Goal: Transaction & Acquisition: Purchase product/service

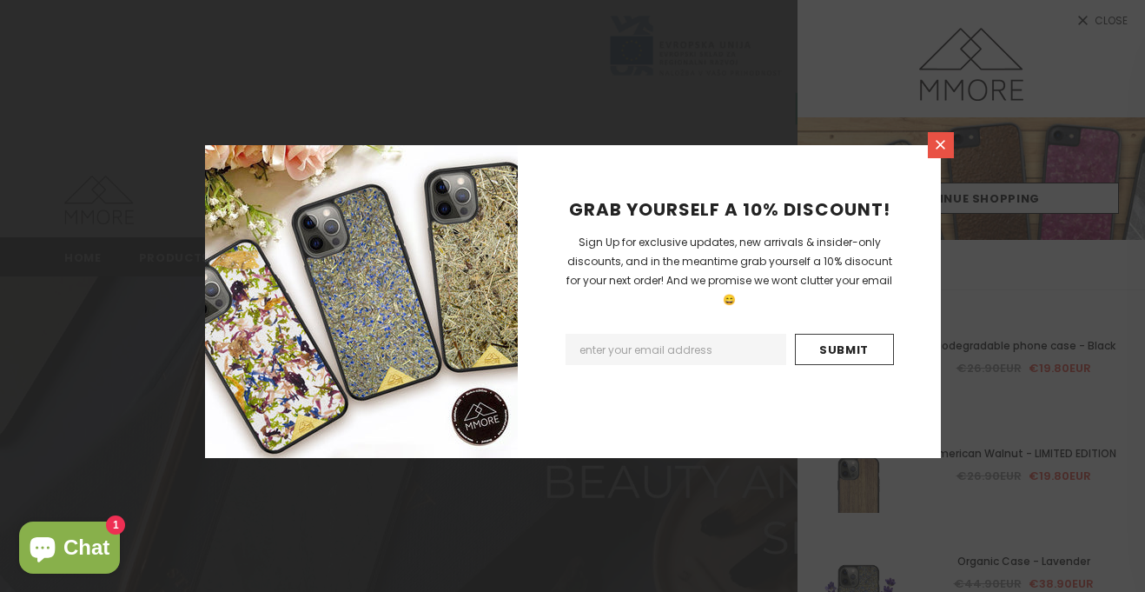
click at [945, 147] on icon at bounding box center [940, 144] width 15 height 15
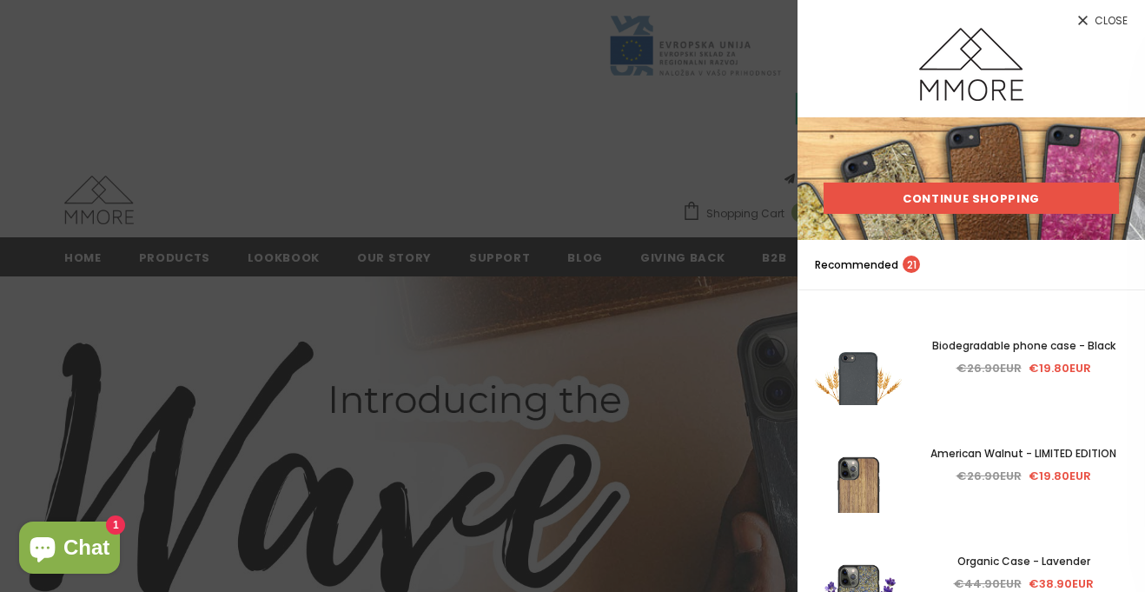
click at [896, 202] on link "Continue Shopping" at bounding box center [971, 197] width 295 height 31
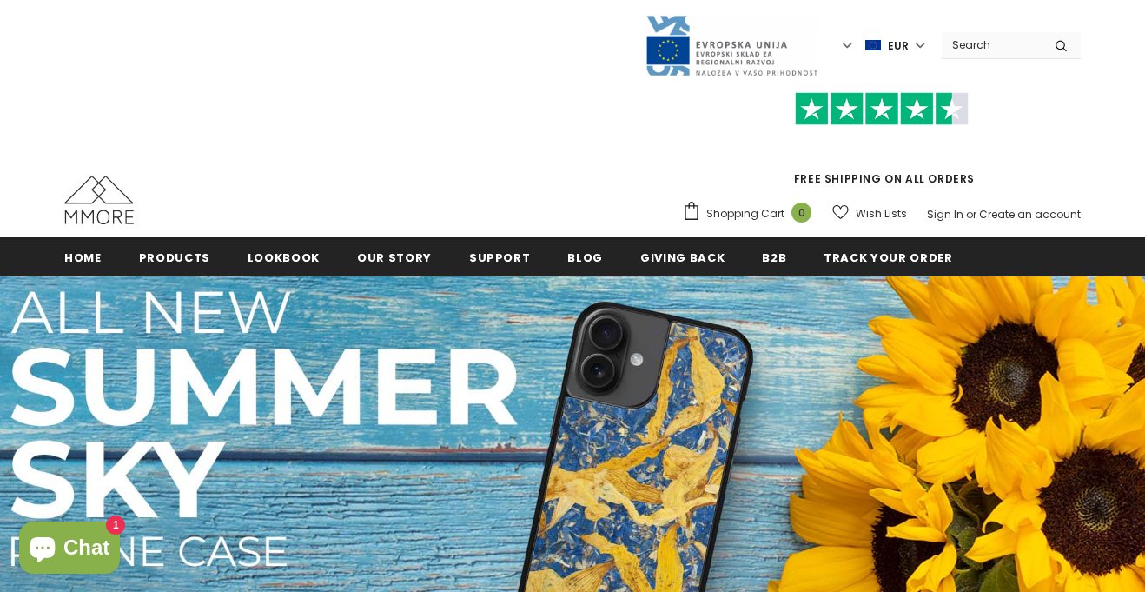
click at [985, 30] on div "Language Currency EUR USD EUR GBP CHF" at bounding box center [572, 45] width 1017 height 63
click at [983, 39] on input "Search Site" at bounding box center [992, 44] width 100 height 25
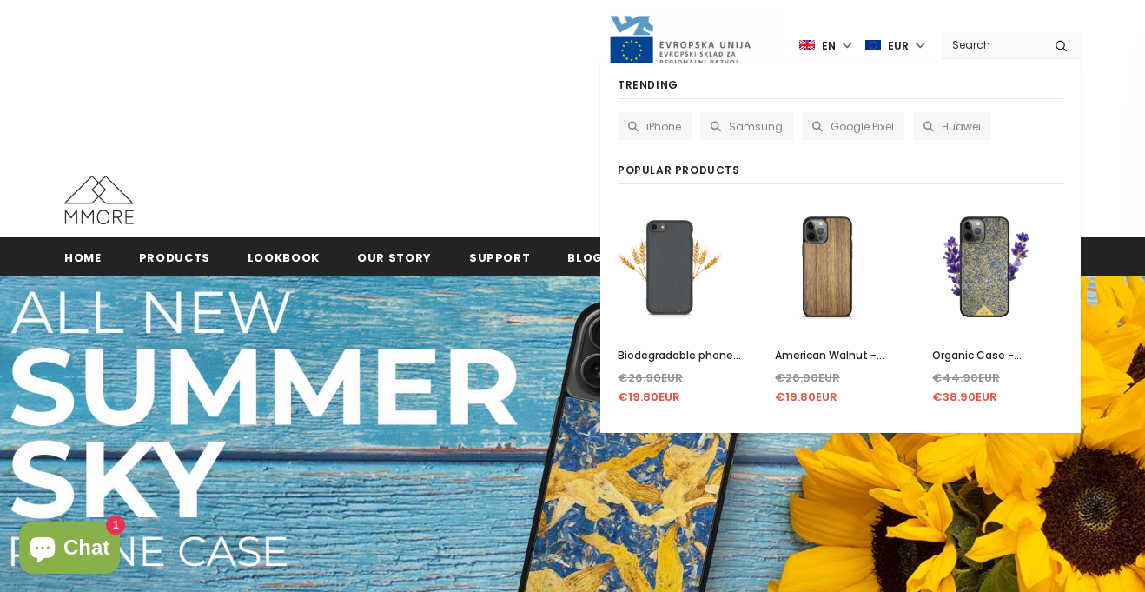
click at [921, 43] on label "EUR" at bounding box center [896, 45] width 63 height 26
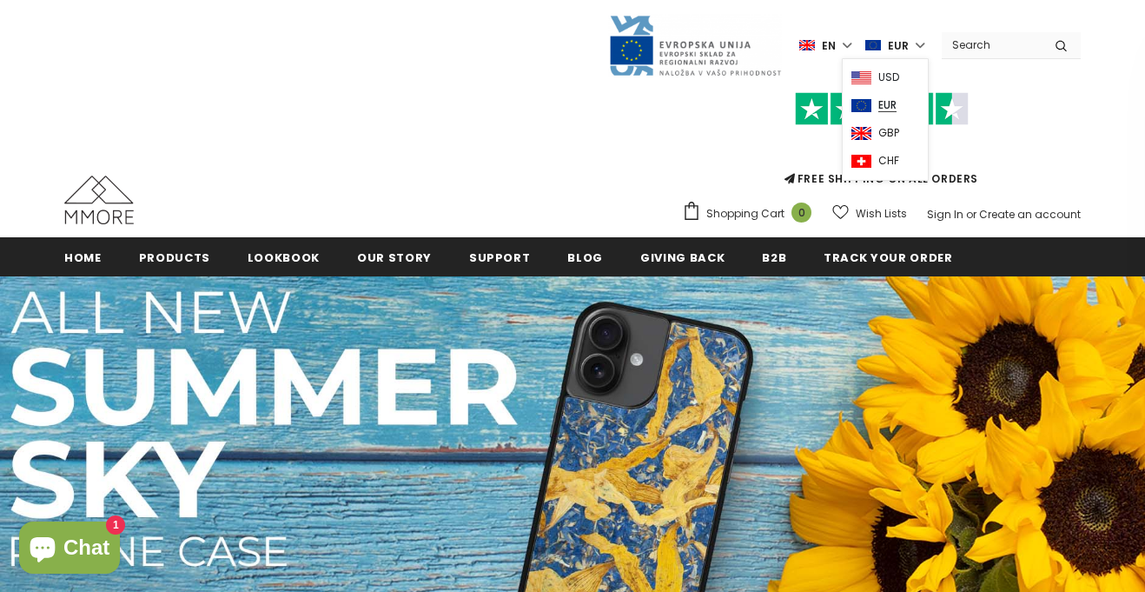
click at [909, 65] on link "USD" at bounding box center [886, 76] width 68 height 28
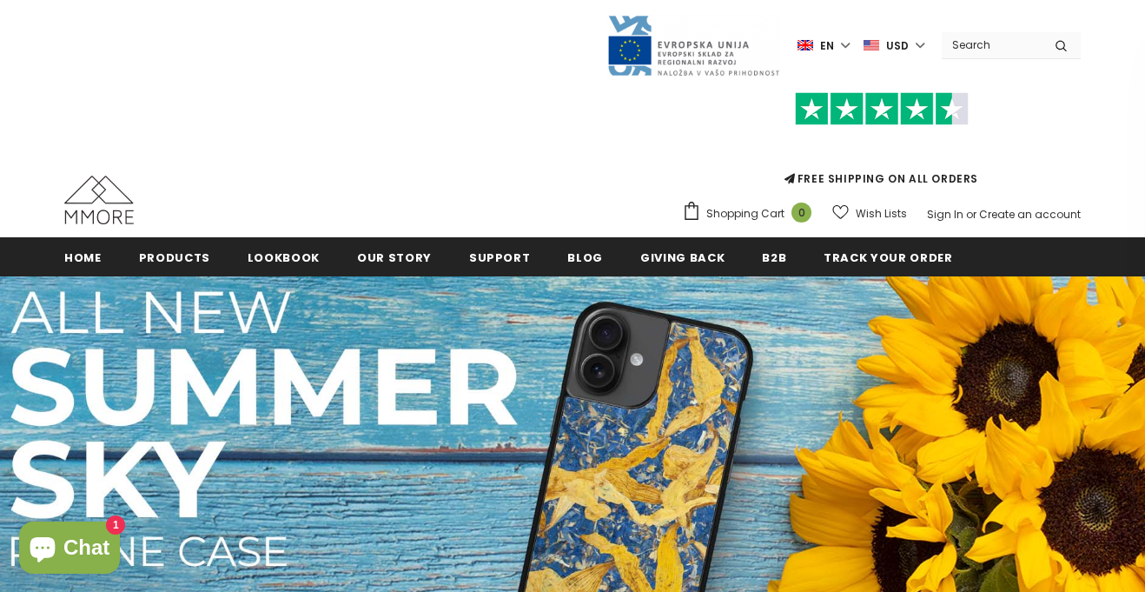
click at [845, 47] on label "en" at bounding box center [826, 45] width 56 height 26
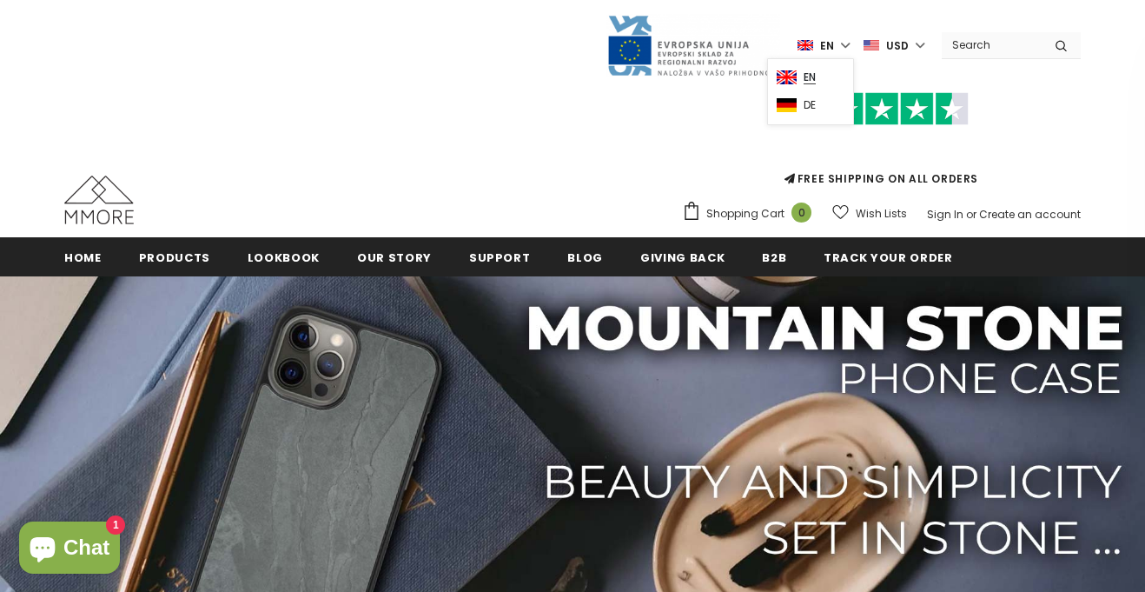
click at [849, 50] on label "en" at bounding box center [826, 45] width 56 height 26
click at [964, 55] on input "Search Site" at bounding box center [992, 44] width 100 height 25
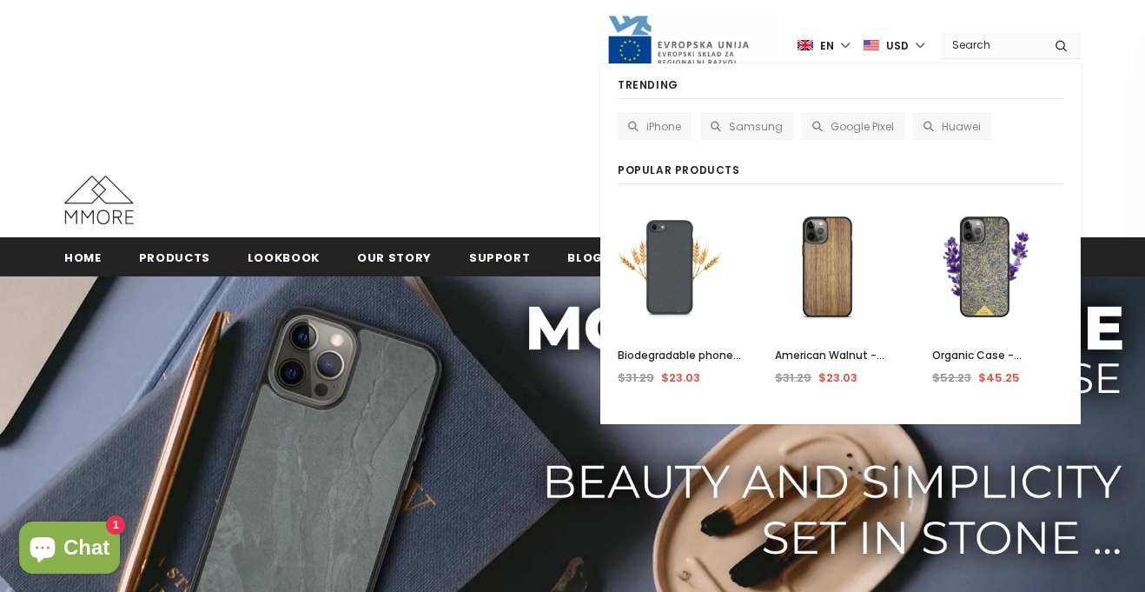
click at [493, 180] on div "FREE SHIPPING ON ALL ORDERS Shopping Cart 0 Close Your bag 0 items Your cart is…" at bounding box center [572, 152] width 1017 height 151
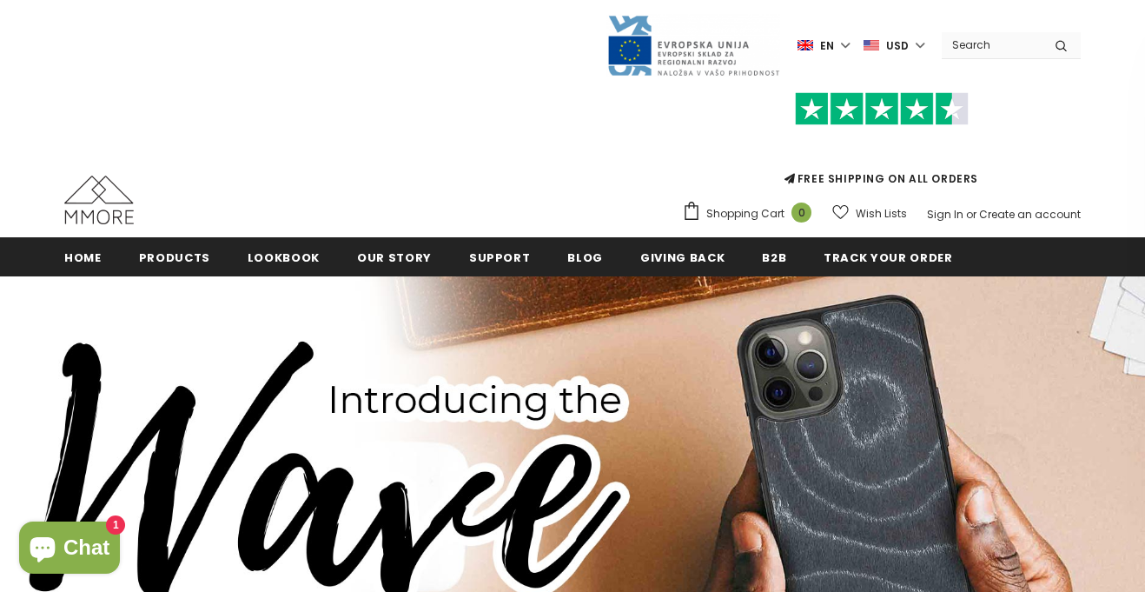
click at [995, 43] on input "Search Site" at bounding box center [992, 44] width 100 height 25
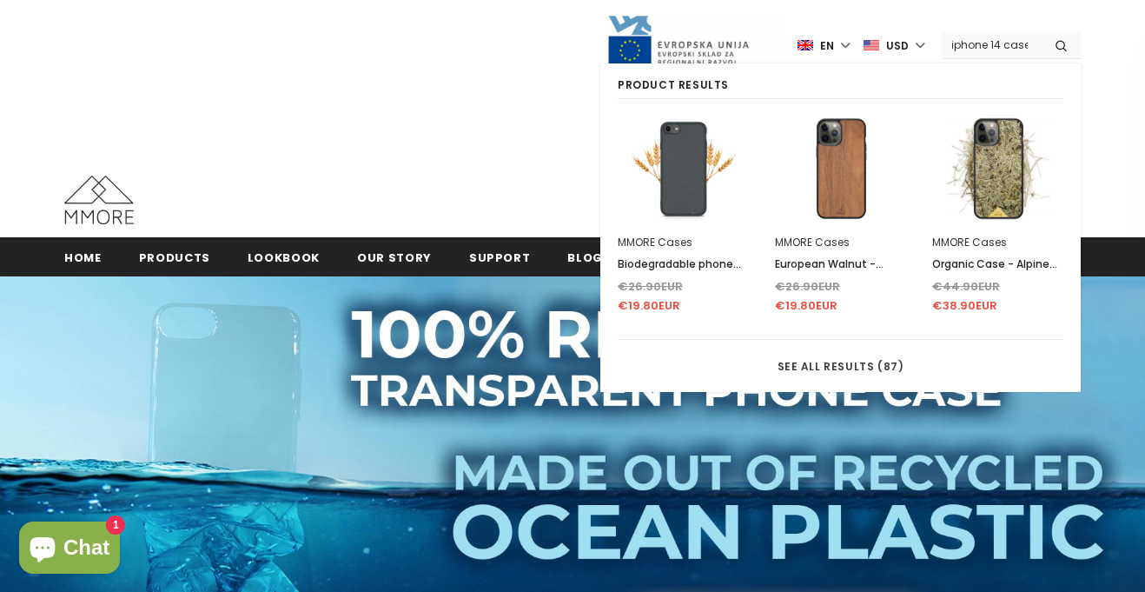
scroll to position [0, 6]
type input "iphone 14 cases"
click at [1042, 32] on button "submit" at bounding box center [1061, 45] width 39 height 26
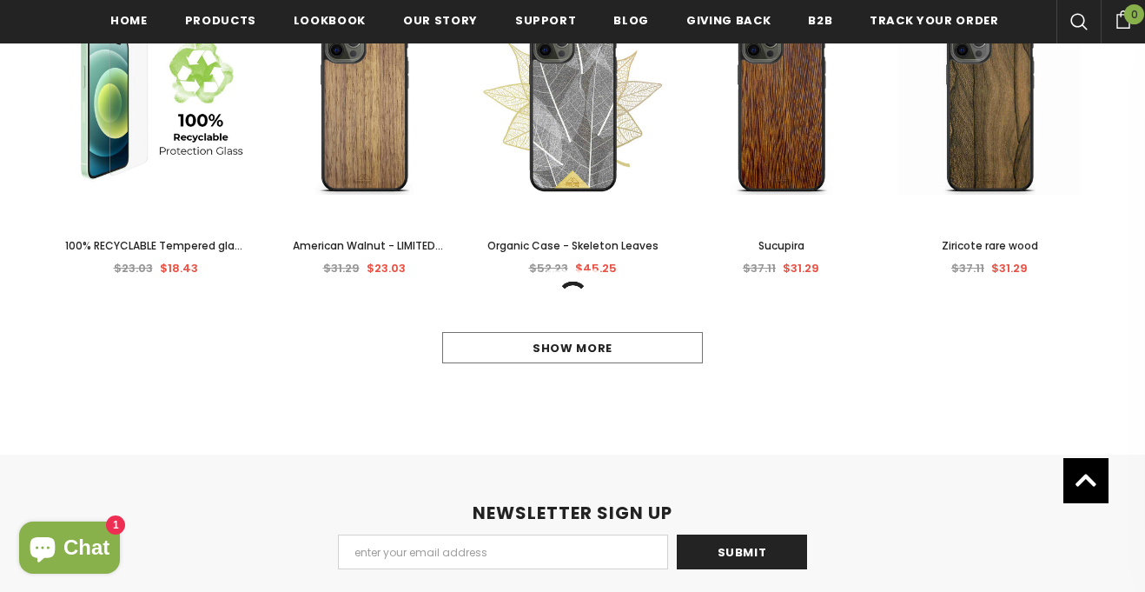
scroll to position [1032, 0]
